Goal: Find specific page/section: Find specific page/section

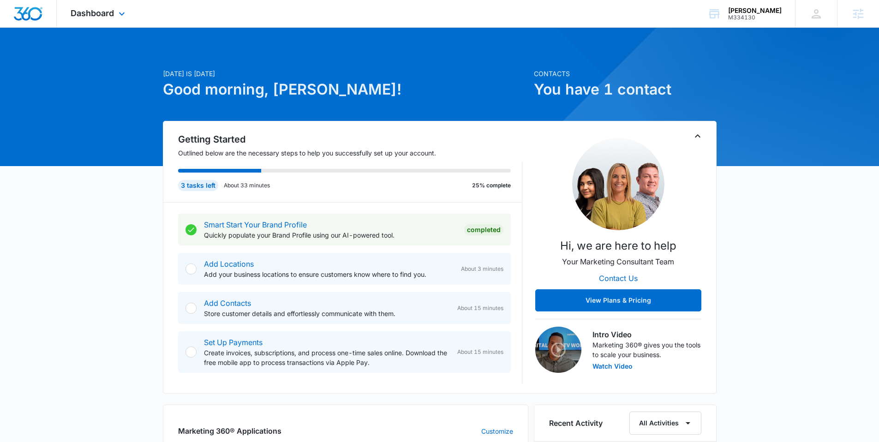
click at [114, 14] on div "Dashboard Apps Reputation Websites Forms CRM Email Social Shop Scheduling Conte…" at bounding box center [99, 13] width 84 height 27
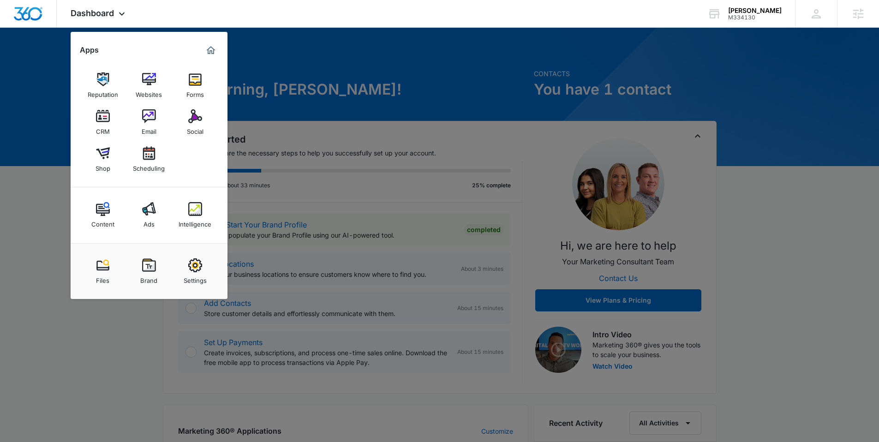
click at [804, 55] on div at bounding box center [439, 221] width 879 height 442
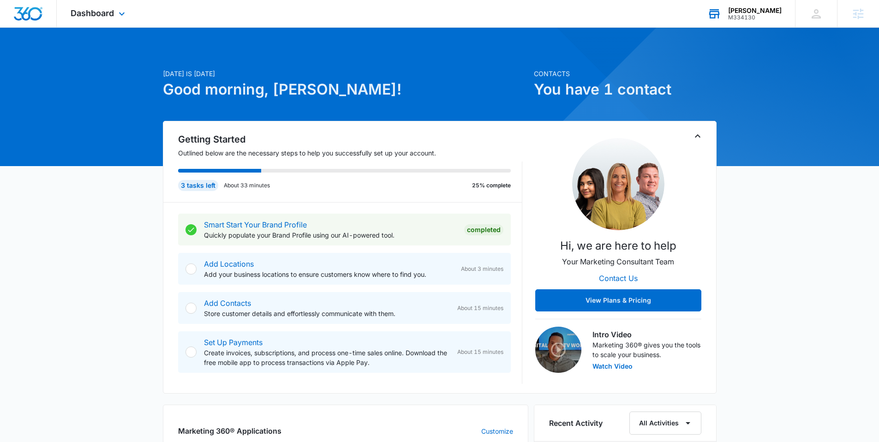
click at [767, 5] on div "Annie McGuffin M334130 Your Accounts View All" at bounding box center [743, 13] width 101 height 27
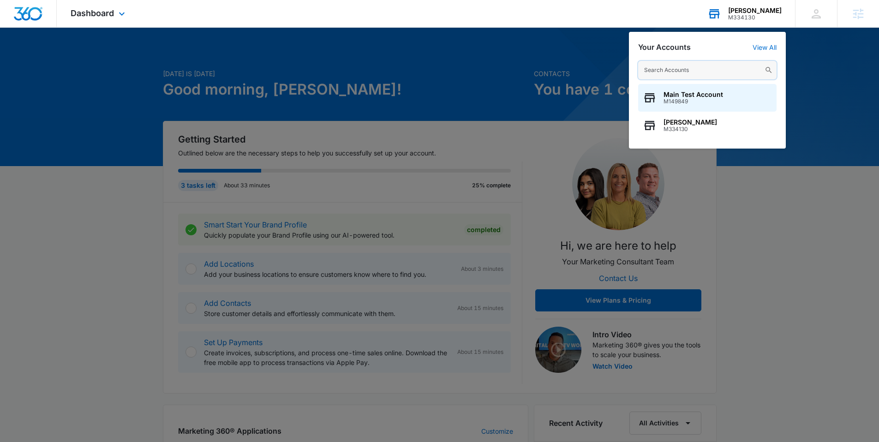
paste input "M176698 - Scrapy Bins"
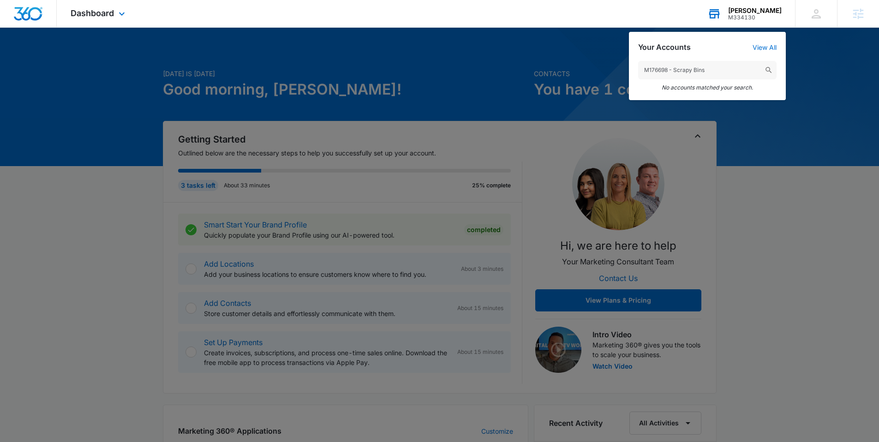
click at [712, 63] on div "M176698 - Scrapy Bins No accounts matched your search." at bounding box center [707, 76] width 157 height 48
click at [711, 68] on input "M176698 - Scrapy Bins" at bounding box center [707, 70] width 138 height 18
drag, startPoint x: 711, startPoint y: 68, endPoint x: 670, endPoint y: 72, distance: 41.2
click at [670, 72] on input "M176698 - Scrapy Bins" at bounding box center [707, 70] width 138 height 18
type input "M176698"
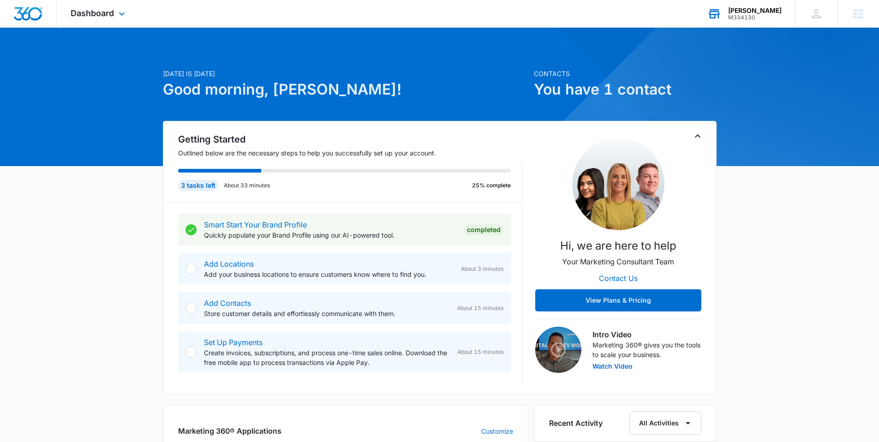
click at [750, 12] on div "Annie McGuffin" at bounding box center [755, 10] width 54 height 7
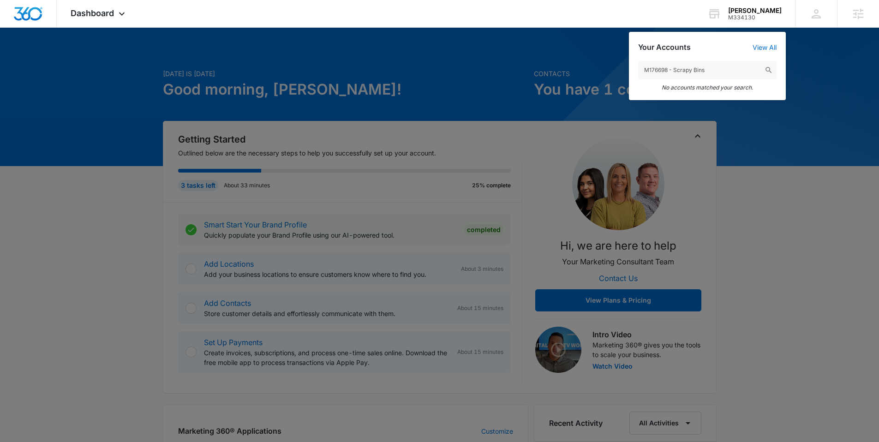
drag, startPoint x: 713, startPoint y: 68, endPoint x: 667, endPoint y: 72, distance: 46.3
click at [667, 72] on input "M176698 - Scrapy Bins" at bounding box center [707, 70] width 138 height 18
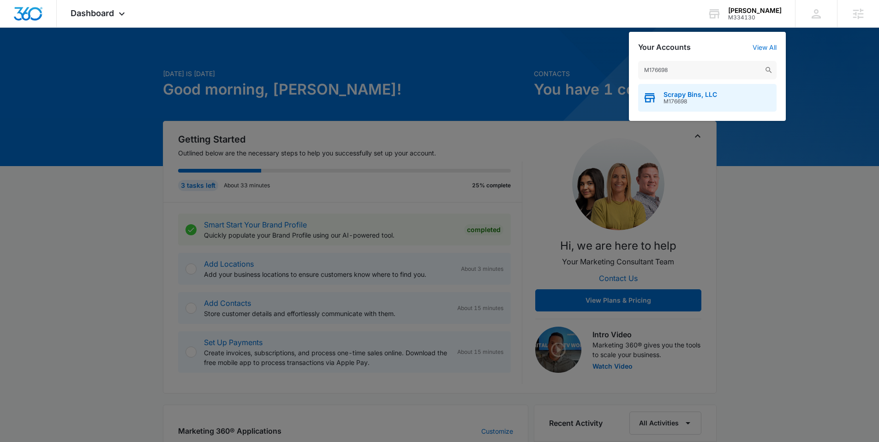
type input "M176698"
click at [713, 97] on span "Scrapy Bins, LLC" at bounding box center [690, 94] width 54 height 7
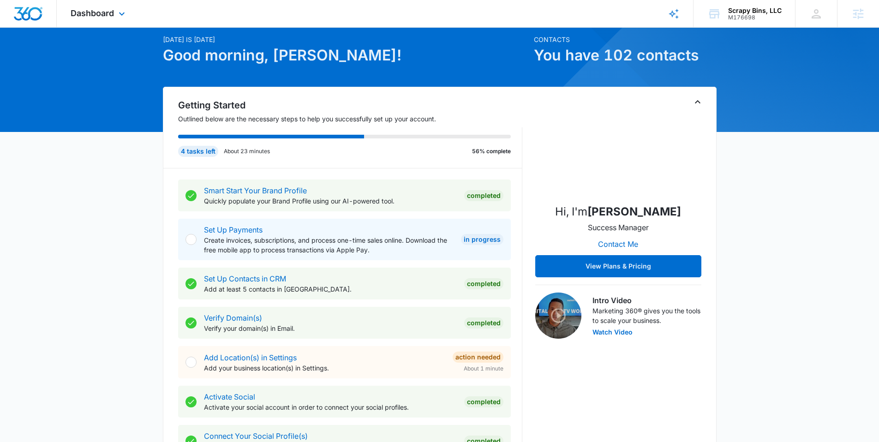
scroll to position [33, 0]
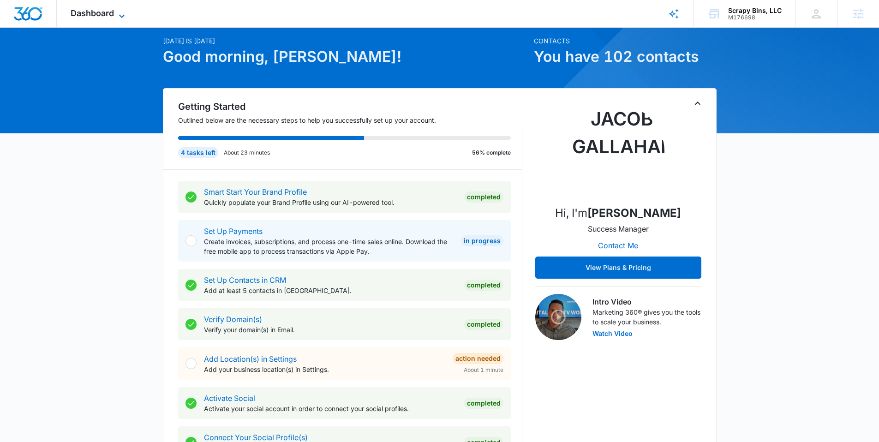
click at [109, 16] on span "Dashboard" at bounding box center [92, 13] width 43 height 10
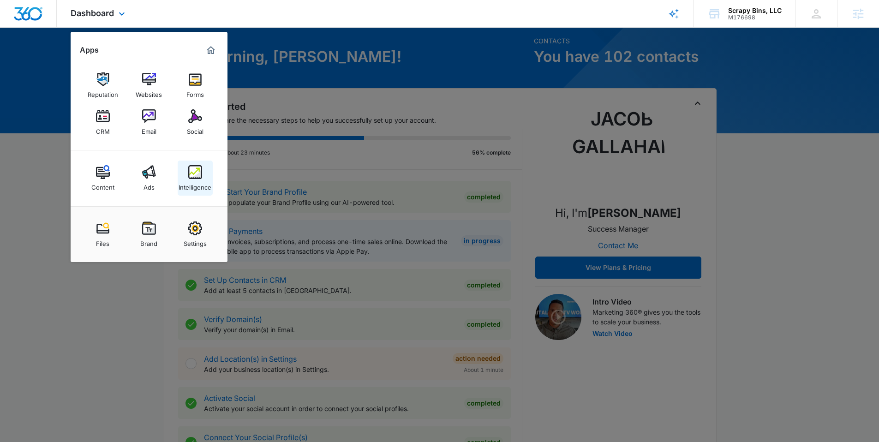
click at [184, 175] on link "Intelligence" at bounding box center [195, 178] width 35 height 35
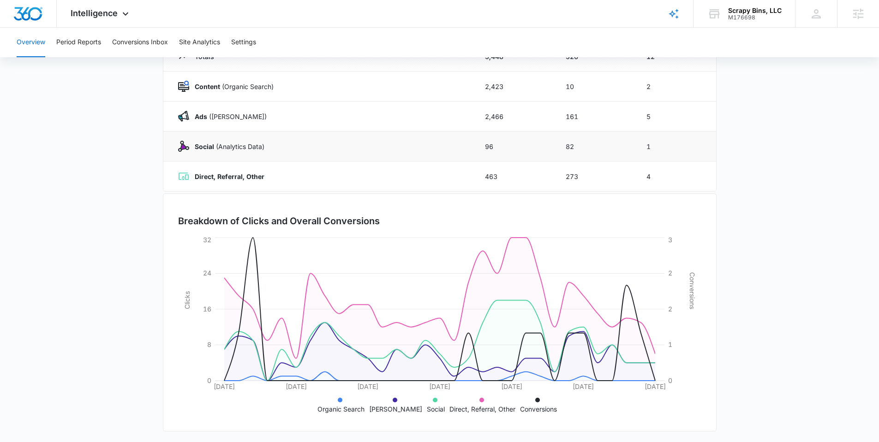
scroll to position [129, 0]
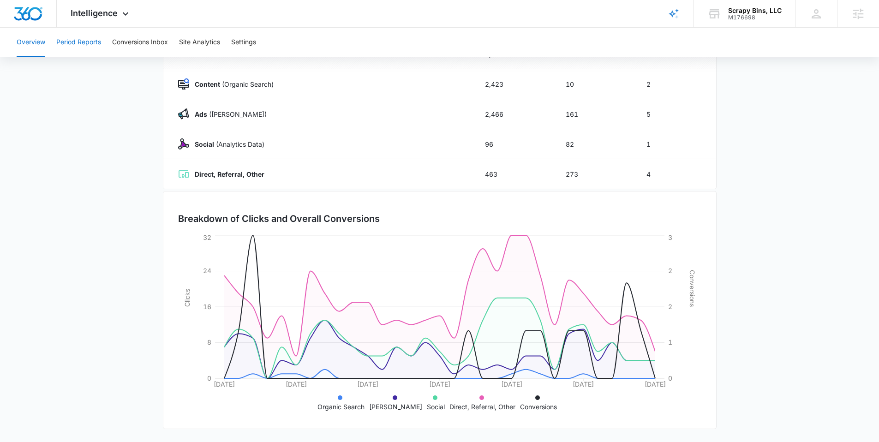
click at [89, 42] on button "Period Reports" at bounding box center [78, 43] width 45 height 30
